Goal: Check status: Check status

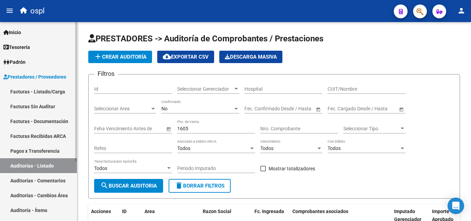
scroll to position [55, 0]
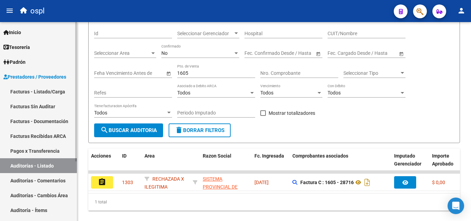
click at [51, 71] on link "Prestadores / Proveedores" at bounding box center [38, 76] width 77 height 15
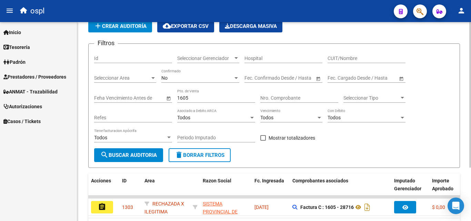
scroll to position [0, 0]
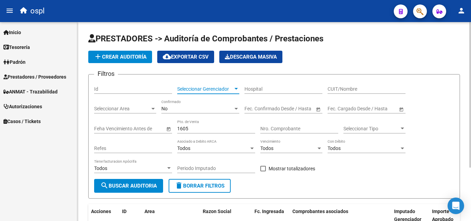
click at [214, 88] on span "Seleccionar Gerenciador" at bounding box center [205, 89] width 56 height 6
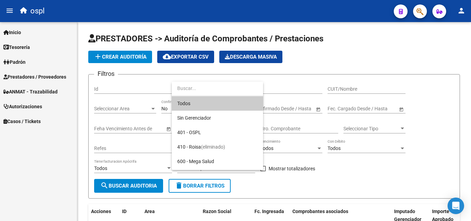
click at [355, 95] on div at bounding box center [235, 110] width 471 height 221
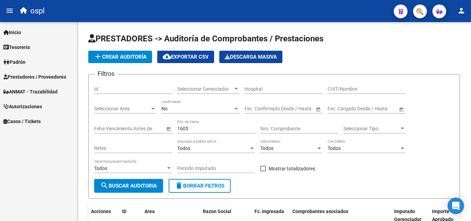
click at [39, 74] on span "Prestadores / Proveedores" at bounding box center [34, 77] width 63 height 8
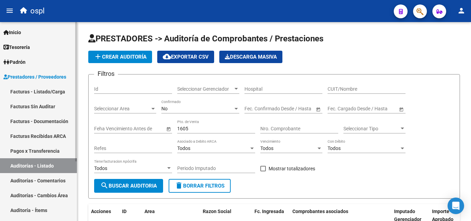
click at [44, 87] on link "Facturas - Listado/Carga" at bounding box center [38, 91] width 77 height 15
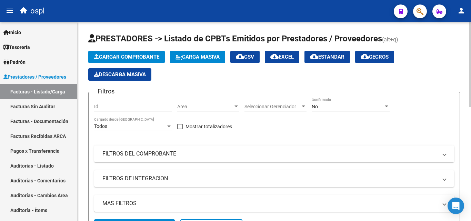
click at [232, 105] on span "Area" at bounding box center [205, 107] width 56 height 6
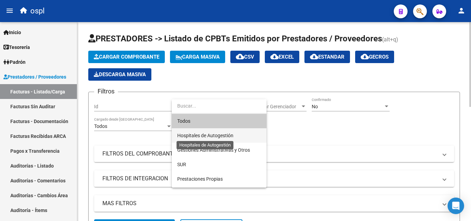
drag, startPoint x: 222, startPoint y: 132, endPoint x: 204, endPoint y: 140, distance: 20.0
click at [222, 133] on span "Hospitales de Autogestión" at bounding box center [205, 136] width 56 height 6
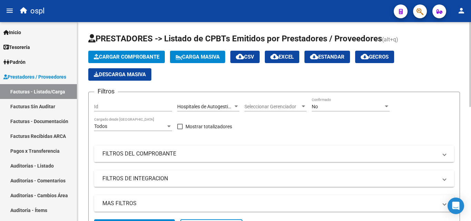
click at [149, 157] on mat-expansion-panel-header "FILTROS DEL COMPROBANTE" at bounding box center [274, 153] width 360 height 17
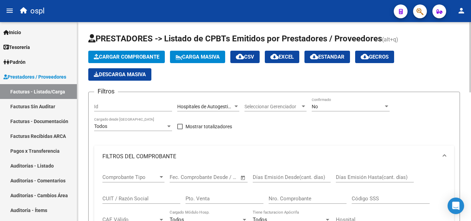
click at [244, 176] on span "Open calendar" at bounding box center [243, 177] width 17 height 17
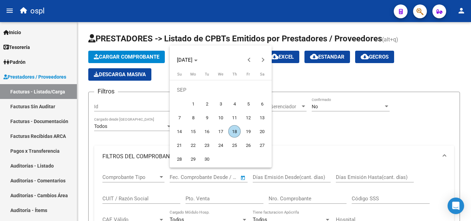
click at [196, 105] on span "1" at bounding box center [193, 104] width 12 height 12
type input "[DATE]"
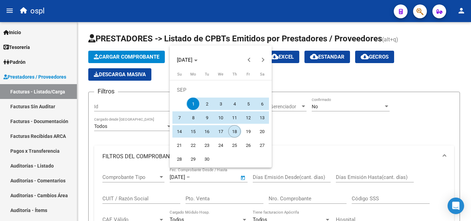
click at [229, 131] on span "18" at bounding box center [234, 131] width 12 height 12
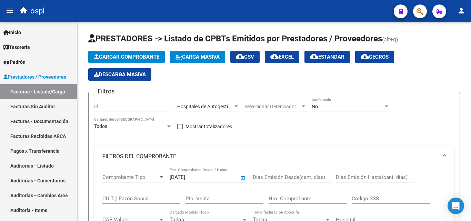
type input "[DATE]"
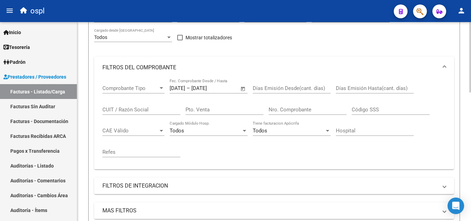
scroll to position [103, 0]
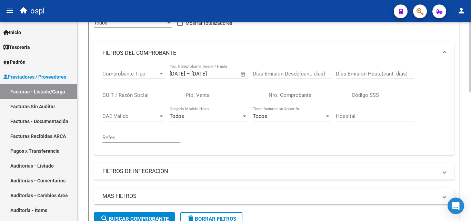
click at [140, 215] on button "search Buscar Comprobante" at bounding box center [134, 219] width 81 height 14
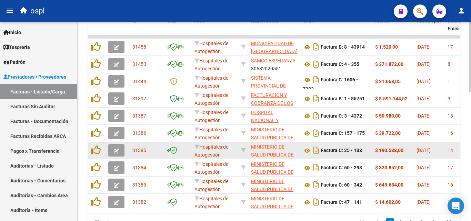
scroll to position [261, 0]
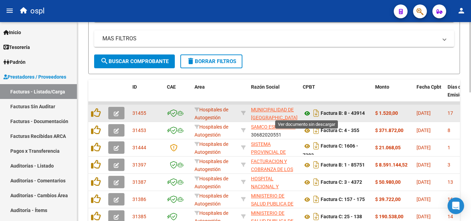
click at [307, 113] on icon at bounding box center [307, 113] width 9 height 8
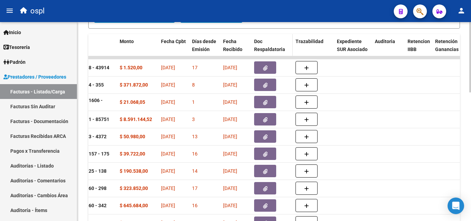
scroll to position [226, 0]
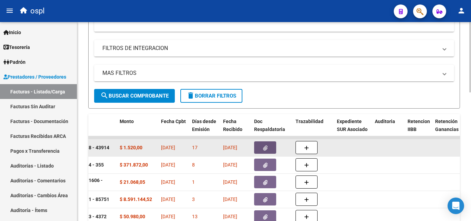
click at [269, 148] on button "button" at bounding box center [265, 147] width 22 height 12
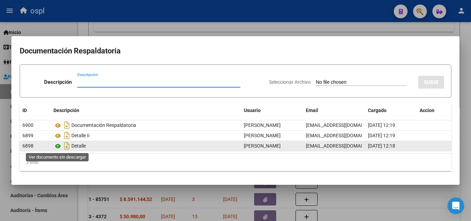
click at [57, 146] on icon at bounding box center [57, 146] width 9 height 8
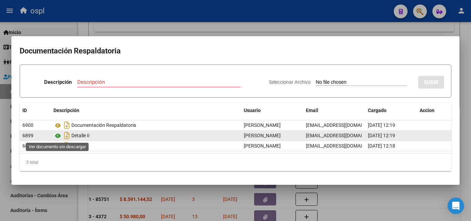
click at [57, 136] on icon at bounding box center [57, 136] width 9 height 8
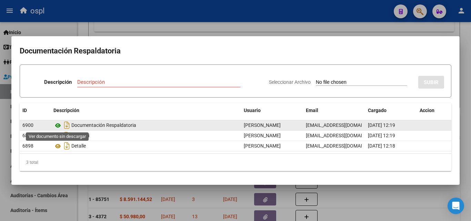
click at [57, 126] on icon at bounding box center [57, 125] width 9 height 8
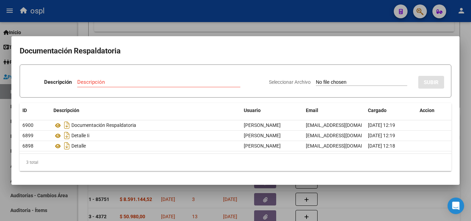
click at [299, 26] on div at bounding box center [235, 110] width 471 height 221
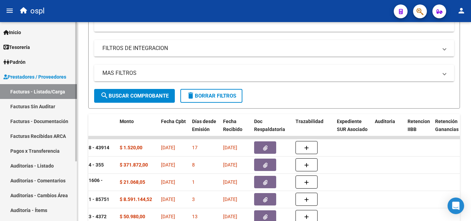
click at [48, 105] on link "Facturas Sin Auditar" at bounding box center [38, 106] width 77 height 15
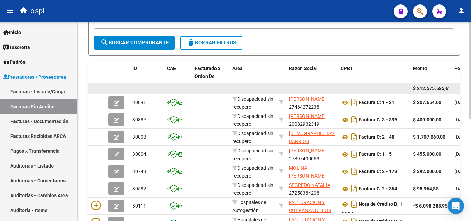
scroll to position [71, 0]
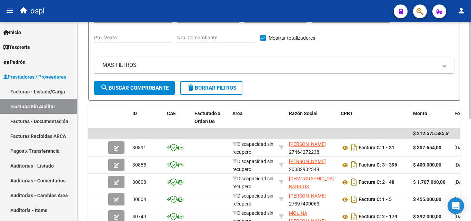
click at [198, 40] on input "Nro. Comprobante" at bounding box center [216, 38] width 78 height 6
type input "7"
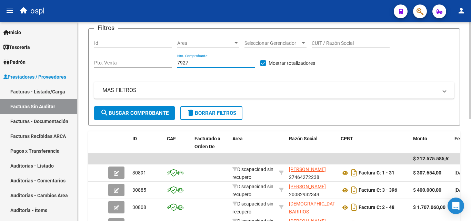
scroll to position [37, 0]
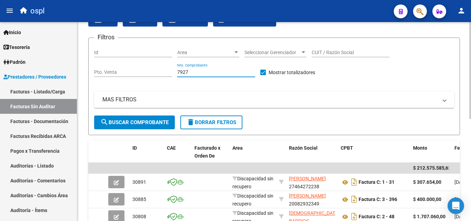
type input "7927"
click at [134, 118] on button "search Buscar Comprobante" at bounding box center [134, 122] width 81 height 14
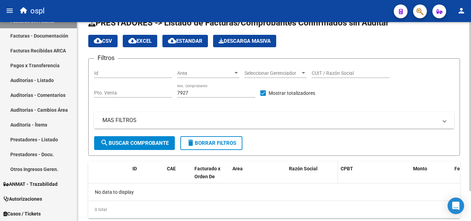
scroll to position [0, 0]
